Goal: Information Seeking & Learning: Learn about a topic

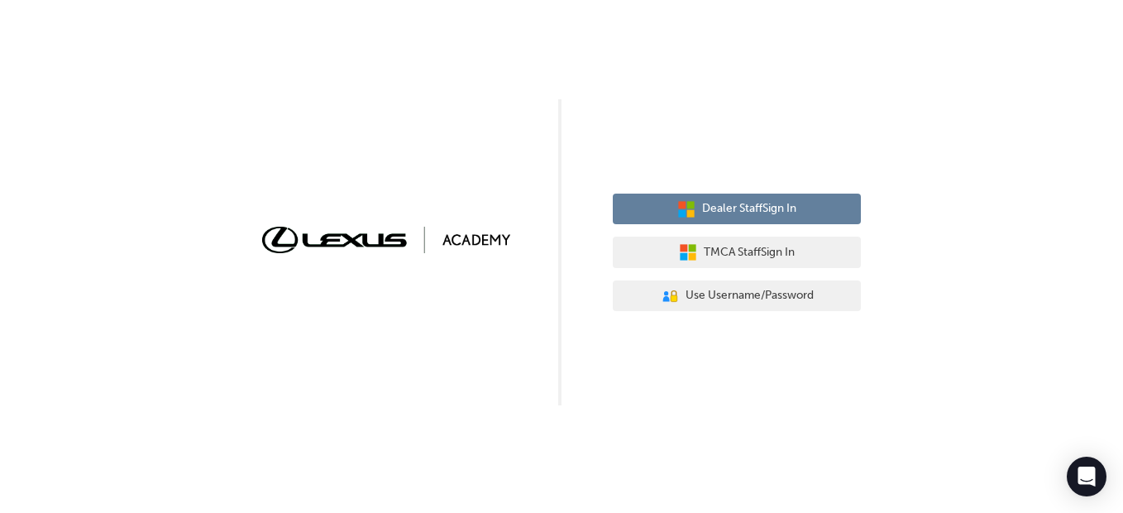
click at [716, 212] on span "Dealer Staff Sign In" at bounding box center [749, 208] width 94 height 19
